Goal: Check status: Check status

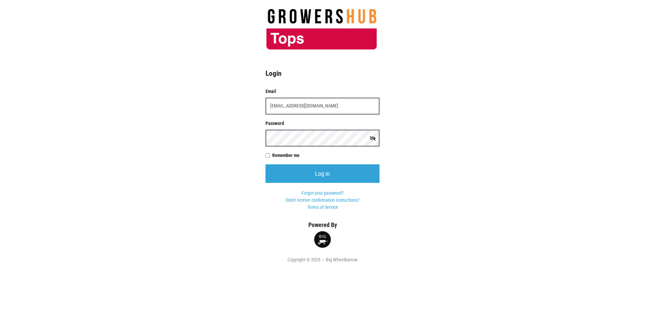
type input "[EMAIL_ADDRESS][DOMAIN_NAME]"
click at [265, 165] on input "Log in" at bounding box center [322, 174] width 114 height 19
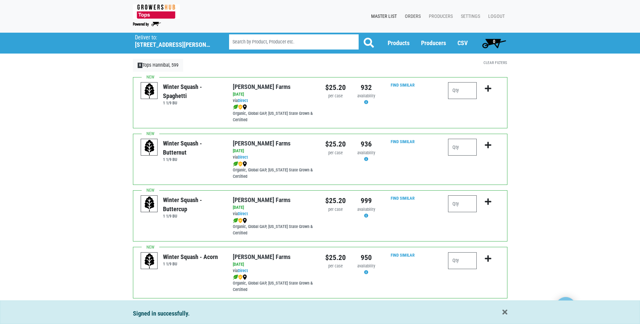
click at [415, 17] on link "Orders" at bounding box center [411, 16] width 24 height 13
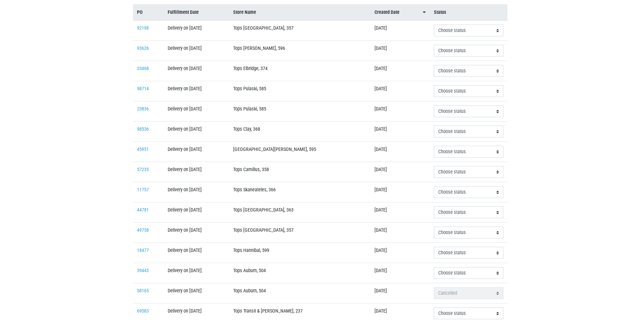
scroll to position [101, 0]
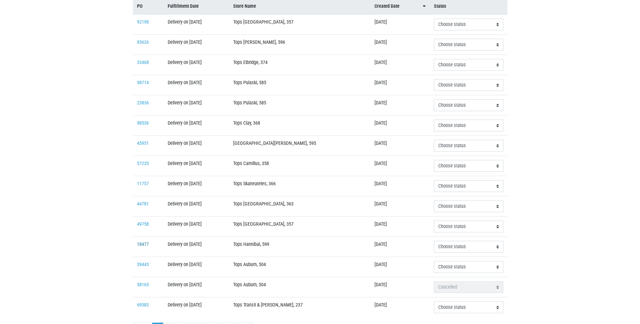
click at [145, 245] on link "18477" at bounding box center [143, 245] width 12 height 6
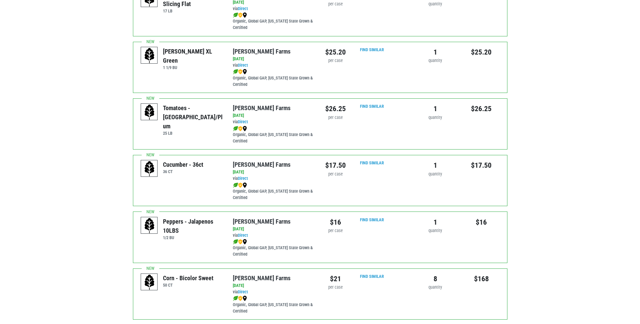
scroll to position [304, 0]
